Goal: Use online tool/utility: Use online tool/utility

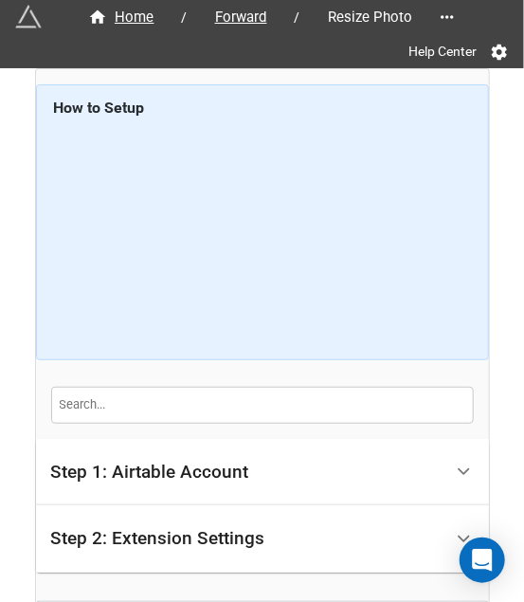
scroll to position [196, 0]
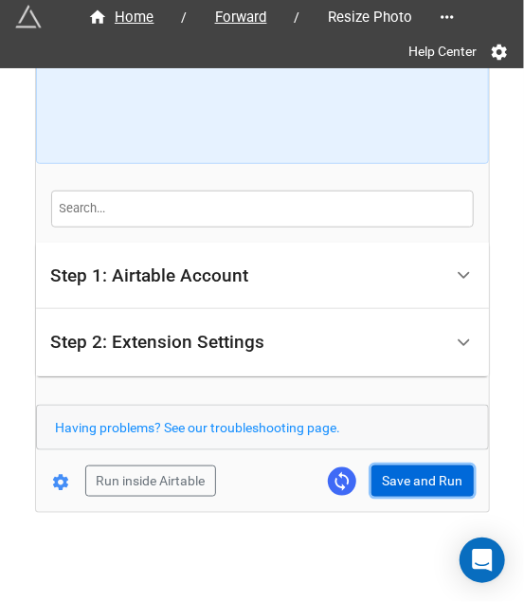
click at [384, 478] on button "Save and Run" at bounding box center [422, 481] width 102 height 32
click at [394, 471] on button "Save and Run" at bounding box center [422, 481] width 102 height 32
click at [420, 469] on button "Save and Run" at bounding box center [422, 481] width 102 height 32
click at [388, 468] on button "Save and Run" at bounding box center [422, 481] width 102 height 32
click at [394, 486] on button "Save and Run" at bounding box center [422, 481] width 102 height 32
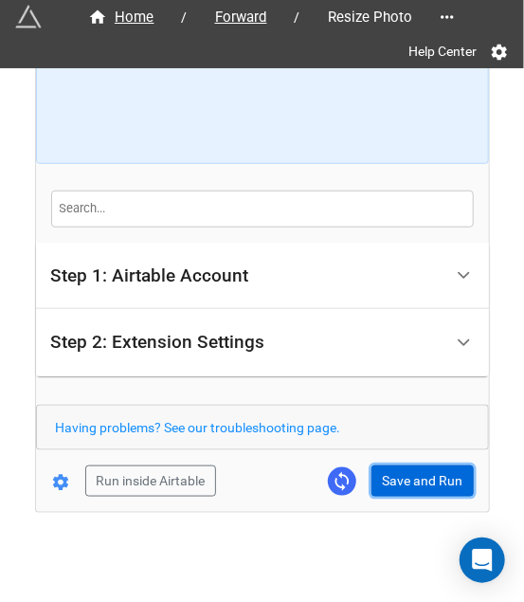
click at [394, 474] on button "Save and Run" at bounding box center [422, 481] width 102 height 32
click at [399, 480] on button "Save and Run" at bounding box center [422, 481] width 102 height 32
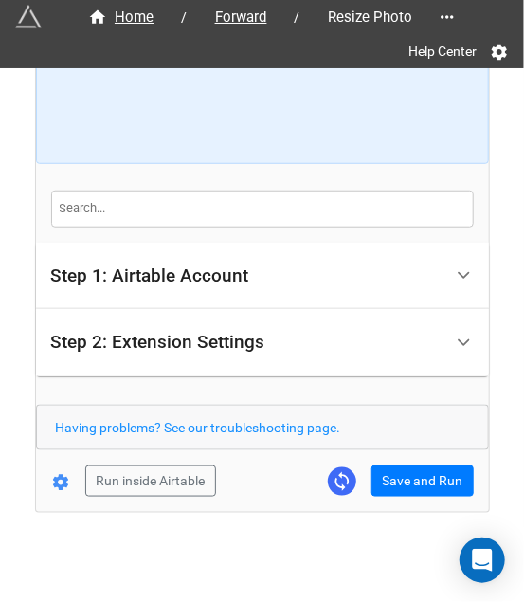
click at [390, 458] on form "How to Setup Step 1: Airtable Account Airtable User API Key Manna-Sinsub Airtab…" at bounding box center [262, 192] width 453 height 608
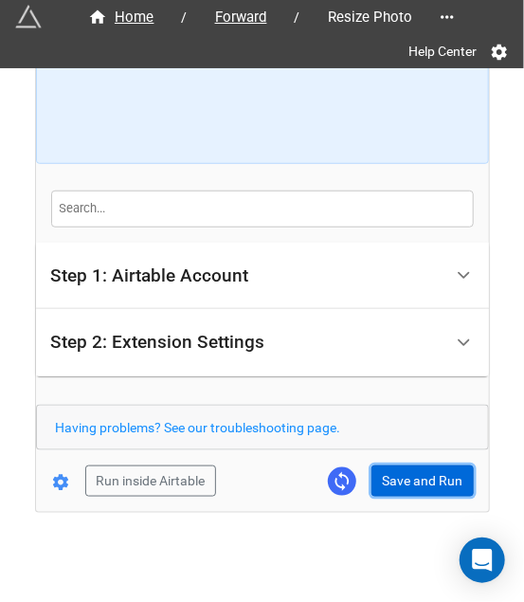
click at [404, 474] on button "Save and Run" at bounding box center [422, 481] width 102 height 32
click at [434, 479] on button "Save and Run" at bounding box center [422, 481] width 102 height 32
drag, startPoint x: 410, startPoint y: 484, endPoint x: 432, endPoint y: 484, distance: 21.8
click at [410, 484] on button "Save and Run" at bounding box center [422, 481] width 102 height 32
click at [432, 480] on button "Save and Run" at bounding box center [422, 481] width 102 height 32
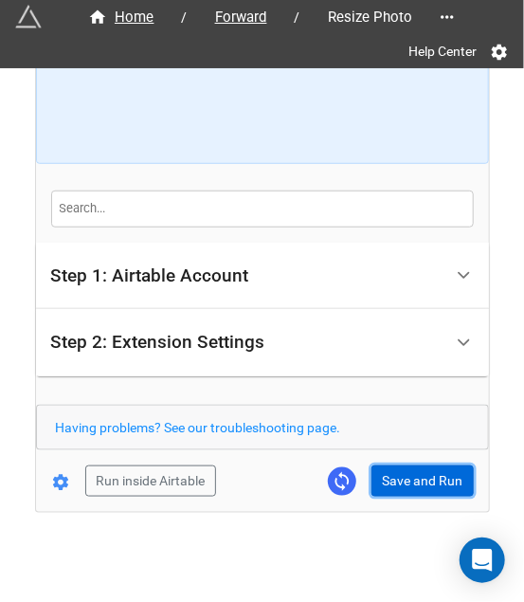
click at [417, 484] on button "Save and Run" at bounding box center [422, 481] width 102 height 32
click at [411, 468] on button "Save and Run" at bounding box center [422, 481] width 102 height 32
click at [394, 468] on button "Save and Run" at bounding box center [422, 481] width 102 height 32
click at [417, 478] on button "Save and Run" at bounding box center [422, 481] width 102 height 32
drag, startPoint x: 398, startPoint y: 480, endPoint x: 406, endPoint y: 547, distance: 66.8
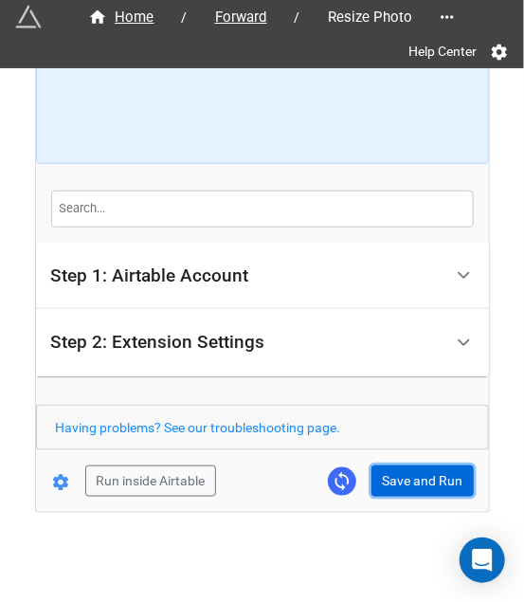
click at [398, 480] on button "Save and Run" at bounding box center [422, 481] width 102 height 32
click at [412, 484] on button "Save and Run" at bounding box center [422, 481] width 102 height 32
click at [428, 498] on div "Home / Forward / Resize Photo Help Center How to Setup Step 1: Airtable Account…" at bounding box center [262, 192] width 453 height 639
click at [426, 492] on button "Save and Run" at bounding box center [422, 481] width 102 height 32
drag, startPoint x: 407, startPoint y: 473, endPoint x: 486, endPoint y: 469, distance: 78.7
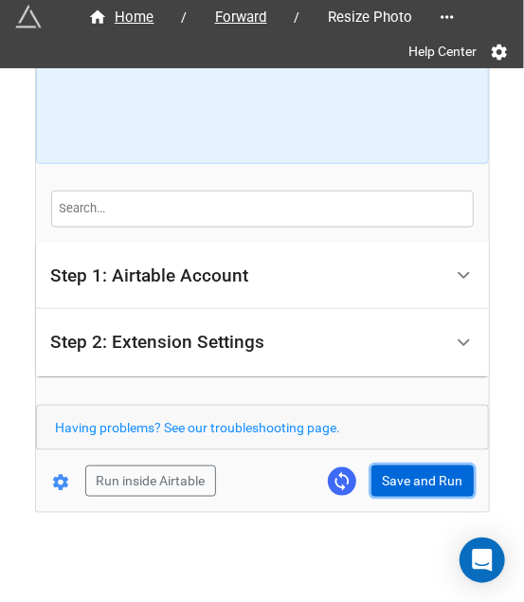
click at [407, 473] on button "Save and Run" at bounding box center [422, 481] width 102 height 32
click at [426, 484] on button "Save and Run" at bounding box center [422, 481] width 102 height 32
click at [445, 460] on form "How to Setup Step 1: Airtable Account Airtable User API Key Manna-Sinsub Airtab…" at bounding box center [262, 192] width 453 height 608
click at [441, 465] on button "Save and Run" at bounding box center [422, 481] width 102 height 32
click at [423, 465] on button "Save and Run" at bounding box center [422, 481] width 102 height 32
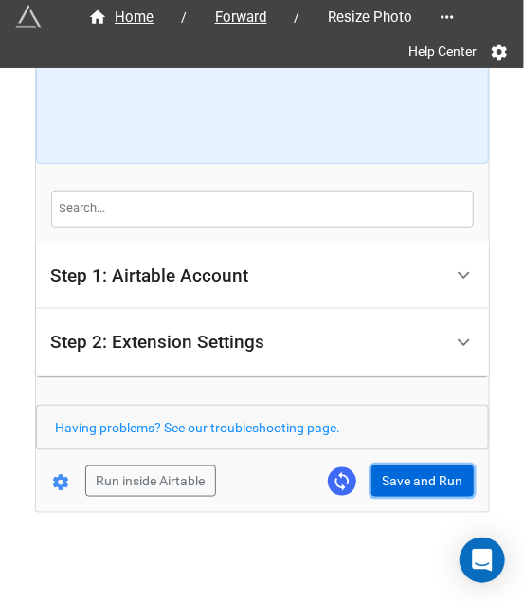
click at [400, 490] on button "Save and Run" at bounding box center [422, 481] width 102 height 32
click at [371, 469] on button "Save and Run" at bounding box center [422, 481] width 102 height 32
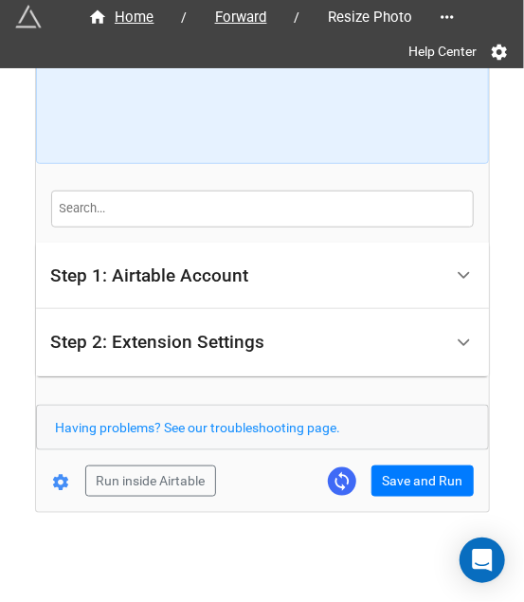
click at [426, 494] on div "Home / Forward / Resize Photo Help Center How to Setup Step 1: Airtable Account…" at bounding box center [262, 192] width 453 height 639
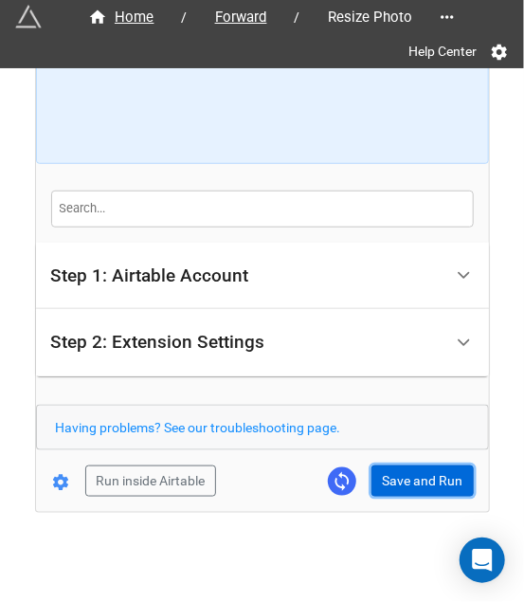
click at [426, 488] on button "Save and Run" at bounding box center [422, 481] width 102 height 32
click at [449, 482] on button "Save and Run" at bounding box center [422, 481] width 102 height 32
click at [392, 467] on button "Save and Run" at bounding box center [422, 481] width 102 height 32
click at [412, 484] on button "Save and Run" at bounding box center [422, 481] width 102 height 32
click at [400, 488] on button "Save and Run" at bounding box center [422, 481] width 102 height 32
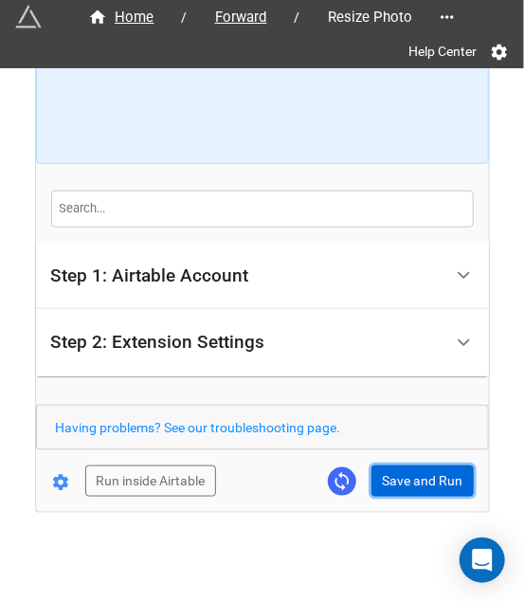
click at [400, 465] on button "Save and Run" at bounding box center [422, 481] width 102 height 32
drag, startPoint x: 378, startPoint y: 473, endPoint x: 397, endPoint y: 473, distance: 19.0
click at [381, 473] on button "Save and Run" at bounding box center [422, 481] width 102 height 32
